Goal: Transaction & Acquisition: Download file/media

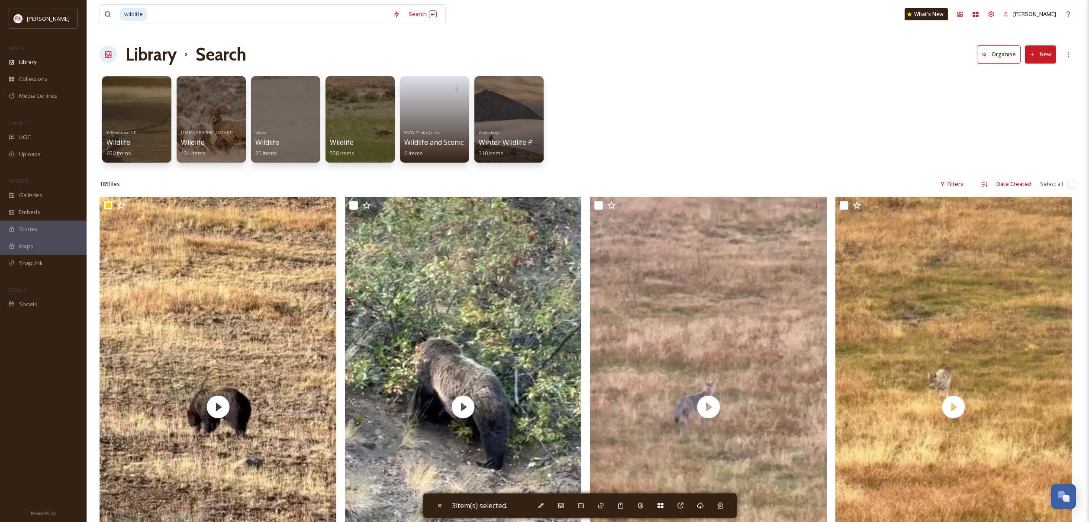
scroll to position [424, 0]
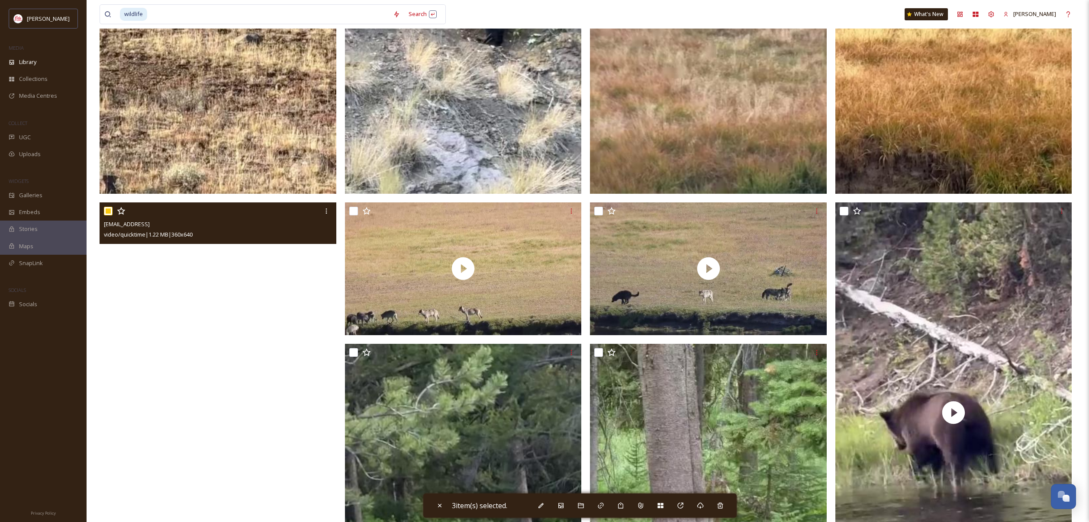
click at [344, 12] on input at bounding box center [268, 14] width 241 height 19
type input "w"
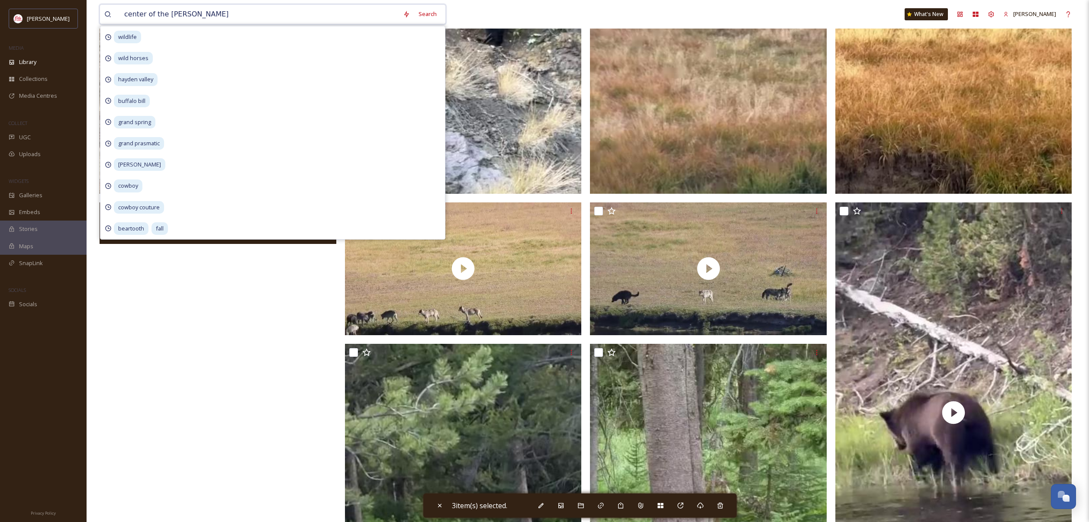
type input "center of the west"
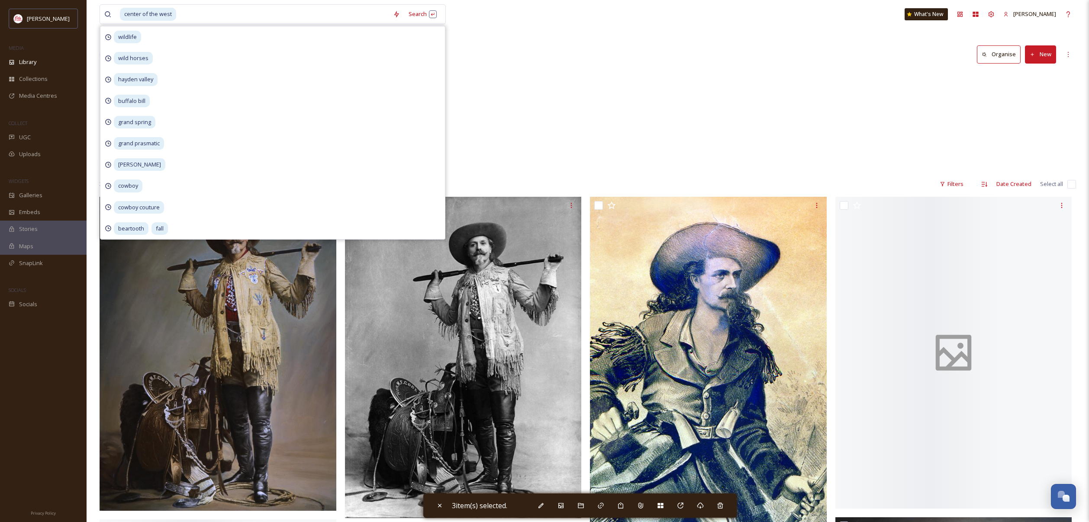
click at [580, 64] on div "Library Search Organise New" at bounding box center [588, 55] width 976 height 26
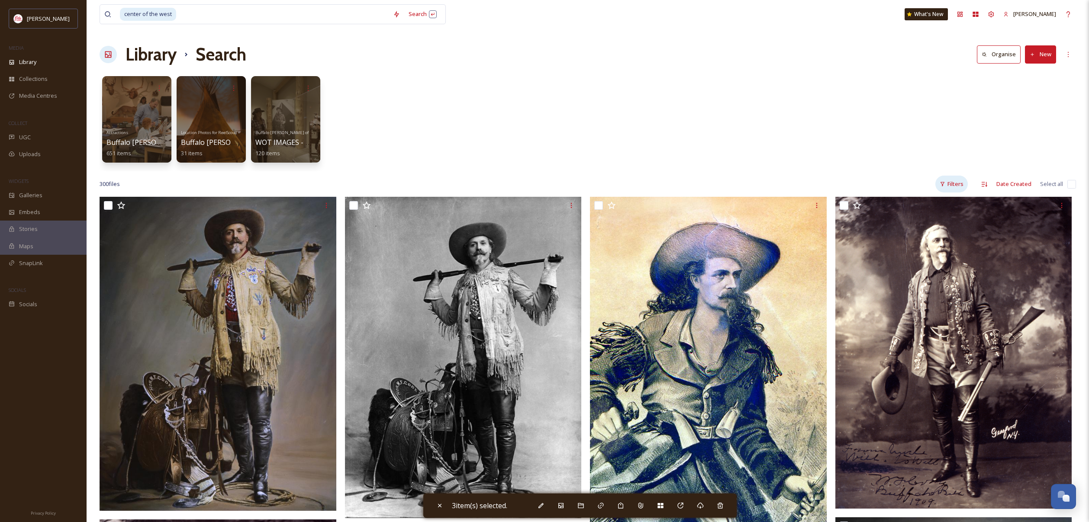
click at [947, 186] on div "Filters" at bounding box center [951, 184] width 32 height 17
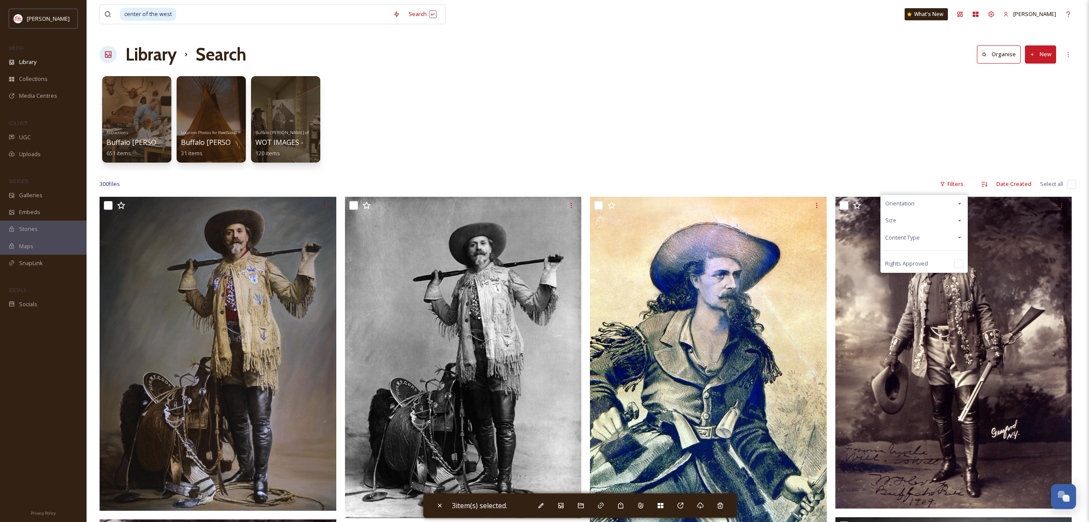
click at [936, 241] on div "Content Type" at bounding box center [924, 237] width 87 height 17
click at [922, 273] on div "Video" at bounding box center [924, 272] width 87 height 17
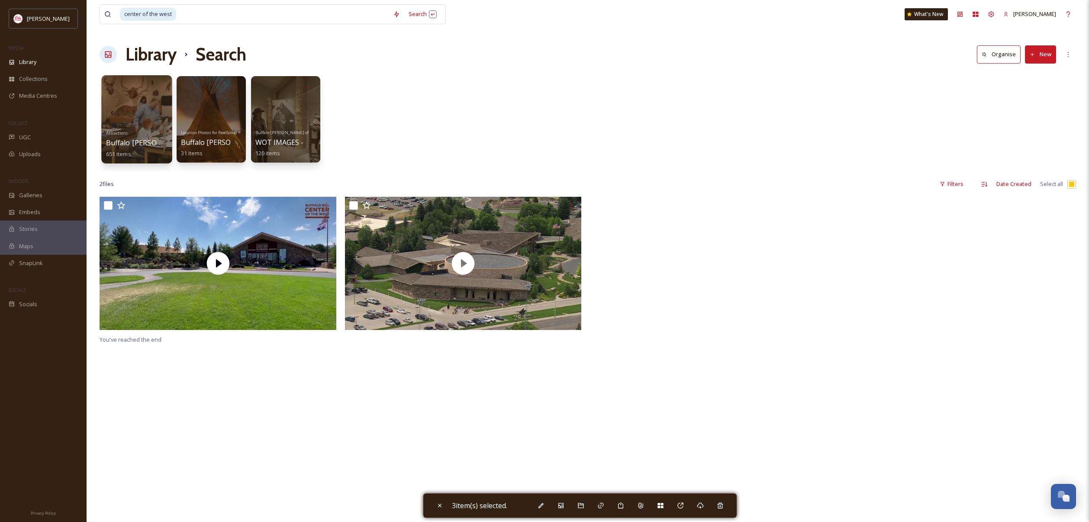
click at [138, 118] on div at bounding box center [136, 119] width 71 height 88
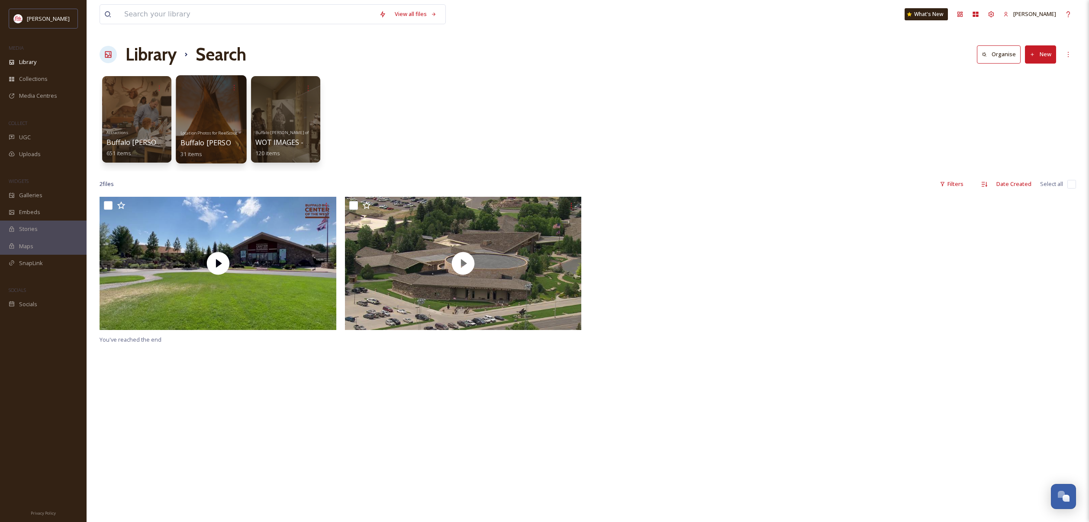
click at [226, 137] on div "Location Photos for ReelScout [GEOGRAPHIC_DATA][PERSON_NAME] of the West 31 ite…" at bounding box center [211, 143] width 62 height 32
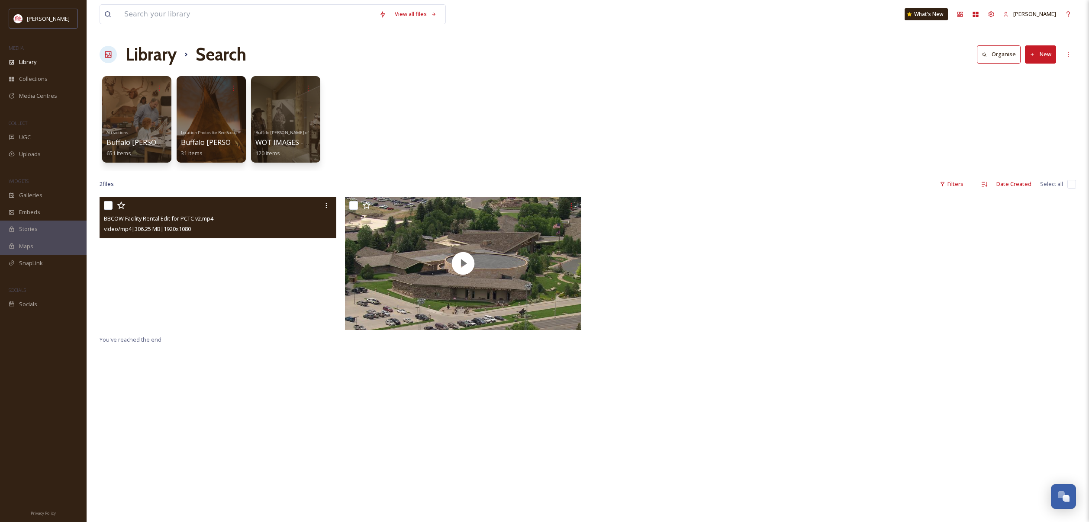
click at [274, 299] on video "BBCOW Facility Rental Edit for PCTC v2.mp4" at bounding box center [218, 263] width 237 height 133
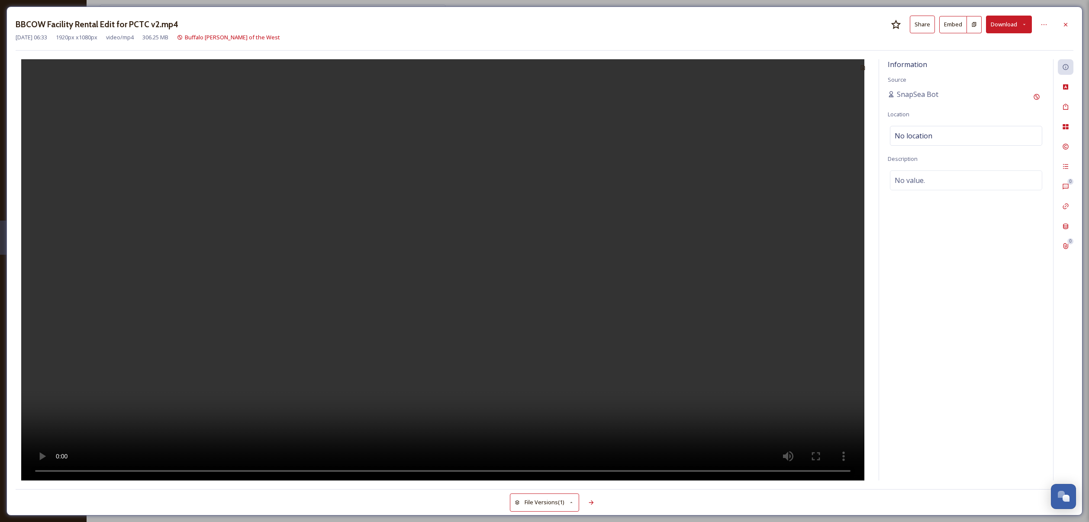
click at [61, 468] on div at bounding box center [443, 269] width 854 height 421
click at [1064, 26] on icon at bounding box center [1065, 24] width 7 height 7
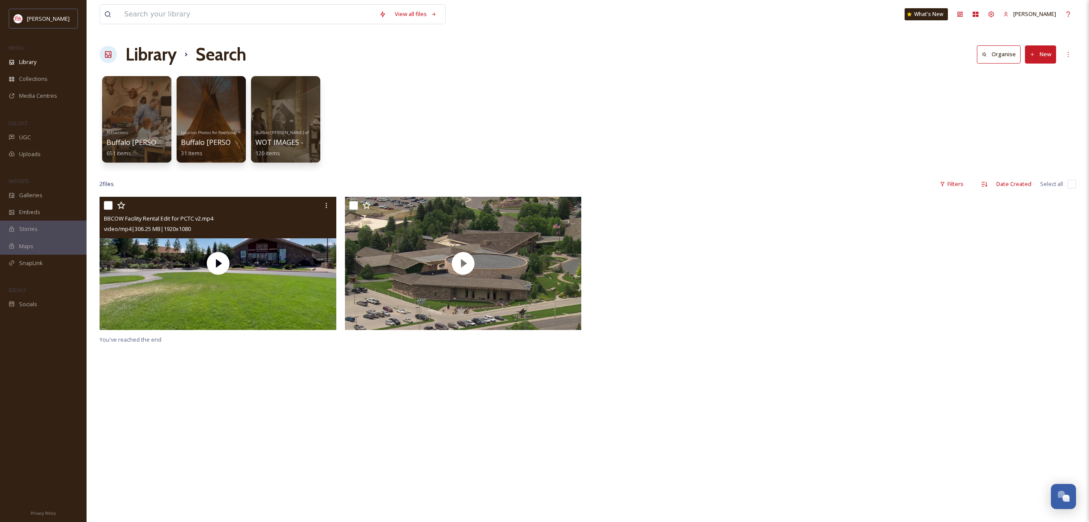
click at [106, 206] on input "checkbox" at bounding box center [108, 205] width 9 height 9
checkbox input "true"
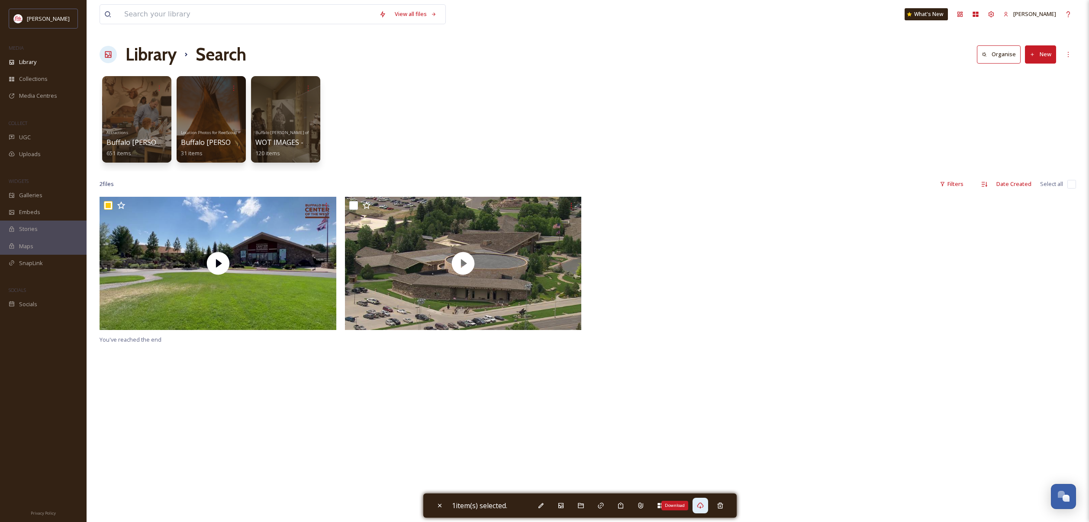
click at [699, 504] on icon at bounding box center [700, 505] width 7 height 7
click at [707, 506] on div "Download" at bounding box center [700, 506] width 16 height 16
